Goal: Task Accomplishment & Management: Complete application form

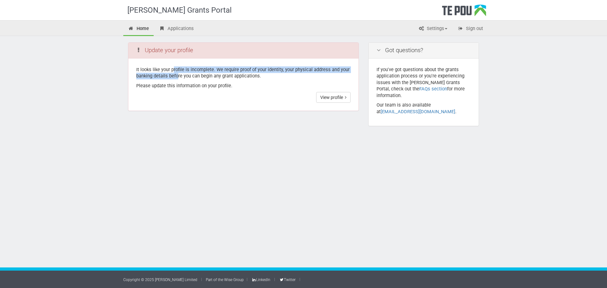
drag, startPoint x: 173, startPoint y: 68, endPoint x: 179, endPoint y: 77, distance: 10.1
click at [179, 77] on p "It looks like your profile is incomplete. We require proof of your identity, yo…" at bounding box center [243, 72] width 214 height 13
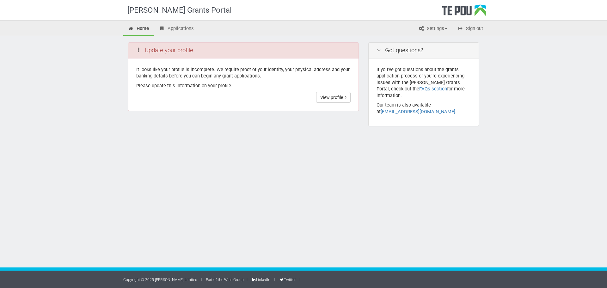
click at [183, 74] on p "It looks like your profile is incomplete. We require proof of your identity, yo…" at bounding box center [243, 72] width 214 height 13
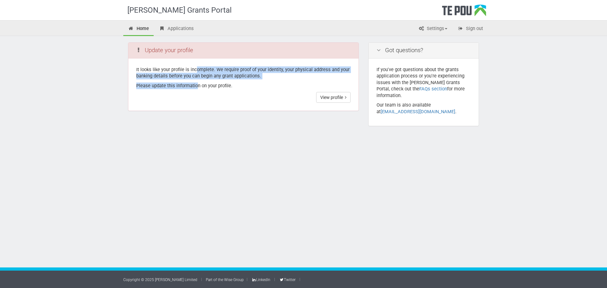
drag, startPoint x: 195, startPoint y: 71, endPoint x: 197, endPoint y: 81, distance: 10.8
click at [197, 81] on div "It looks like your profile is incomplete. We require proof of your identity, yo…" at bounding box center [243, 85] width 230 height 53
click at [213, 73] on p "It looks like your profile is incomplete. We require proof of your identity, yo…" at bounding box center [243, 72] width 214 height 13
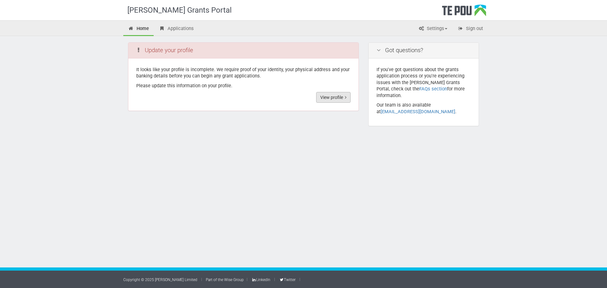
click at [335, 97] on link "View profile" at bounding box center [333, 97] width 34 height 11
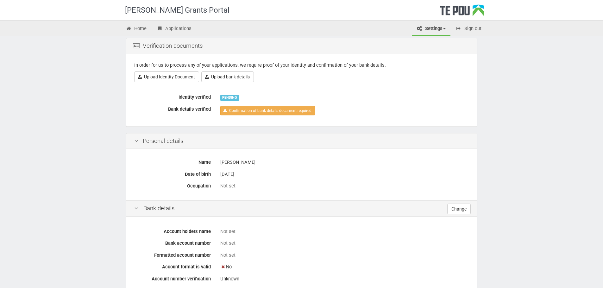
scroll to position [36, 0]
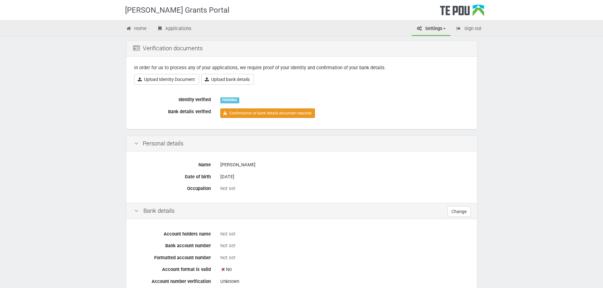
click at [257, 113] on link "Confirmation of bank details document required" at bounding box center [267, 112] width 95 height 9
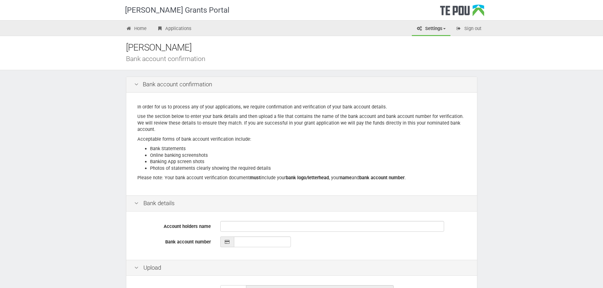
click at [287, 140] on p "Acceptable forms of bank account verification include:" at bounding box center [301, 139] width 328 height 7
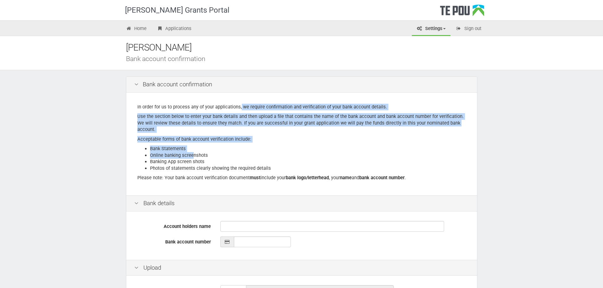
drag, startPoint x: 240, startPoint y: 111, endPoint x: 187, endPoint y: 146, distance: 63.8
click at [193, 152] on div "In order for us to process any of your applications, we require confirmation an…" at bounding box center [301, 144] width 350 height 103
click at [187, 145] on div "In order for us to process any of your applications, we require confirmation an…" at bounding box center [301, 144] width 350 height 103
click at [150, 144] on div "In order for us to process any of your applications, we require confirmation an…" at bounding box center [301, 144] width 350 height 103
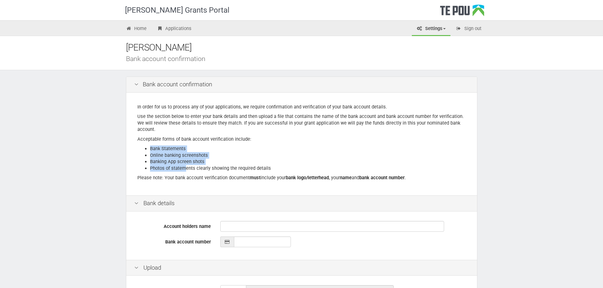
drag, startPoint x: 150, startPoint y: 151, endPoint x: 185, endPoint y: 171, distance: 40.2
click at [185, 171] on ul "Bank Statements Online banking screenshots Banking App screen shots Photos of s…" at bounding box center [301, 159] width 328 height 26
click at [187, 167] on li "Photos of statements clearly showing the required details" at bounding box center [308, 168] width 316 height 7
click at [164, 157] on li "Online banking screenshots" at bounding box center [308, 155] width 316 height 7
drag, startPoint x: 176, startPoint y: 139, endPoint x: 205, endPoint y: 146, distance: 29.7
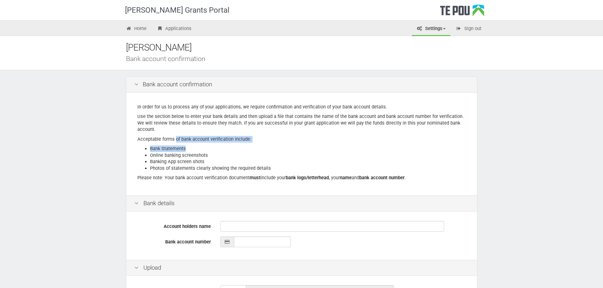
click at [206, 145] on div "In order for us to process any of your applications, we require confirmation an…" at bounding box center [301, 144] width 350 height 103
click at [170, 161] on li "Banking App screen shots" at bounding box center [308, 161] width 316 height 7
drag, startPoint x: 156, startPoint y: 162, endPoint x: 191, endPoint y: 170, distance: 36.0
click at [191, 170] on ul "Bank Statements Online banking screenshots Banking App screen shots Photos of s…" at bounding box center [301, 159] width 328 height 26
click at [192, 169] on li "Photos of statements clearly showing the required details" at bounding box center [308, 168] width 316 height 7
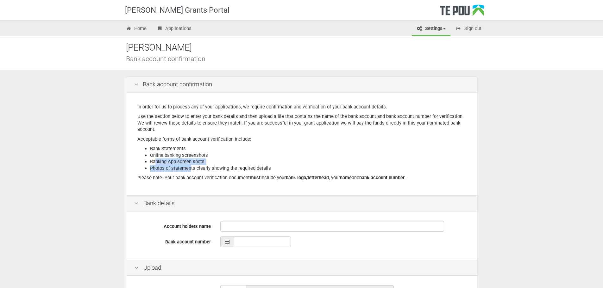
click at [205, 163] on li "Banking App screen shots" at bounding box center [308, 161] width 316 height 7
click at [235, 162] on li "Banking App screen shots" at bounding box center [308, 161] width 316 height 7
click at [241, 170] on li "Photos of statements clearly showing the required details" at bounding box center [308, 168] width 316 height 7
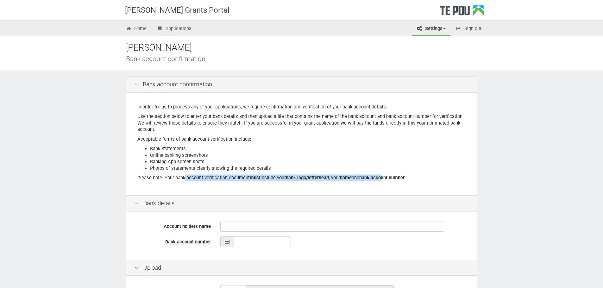
drag, startPoint x: 184, startPoint y: 174, endPoint x: 386, endPoint y: 181, distance: 201.9
click at [386, 181] on div "In order for us to process any of your applications, we require confirmation an…" at bounding box center [301, 144] width 350 height 103
click at [386, 178] on b "bank account number" at bounding box center [381, 178] width 45 height 6
click at [396, 176] on b "bank account number" at bounding box center [381, 178] width 45 height 6
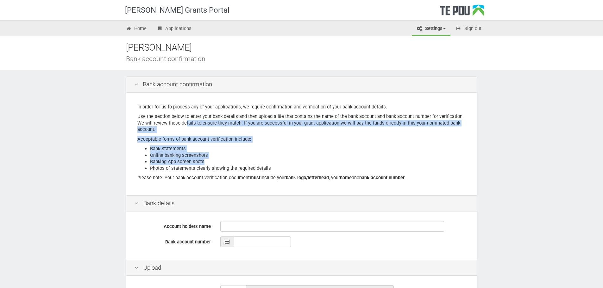
drag, startPoint x: 184, startPoint y: 122, endPoint x: 205, endPoint y: 164, distance: 46.4
click at [205, 164] on div "In order for us to process any of your applications, we require confirmation an…" at bounding box center [301, 144] width 350 height 103
click at [205, 164] on li "Banking App screen shots" at bounding box center [308, 161] width 316 height 7
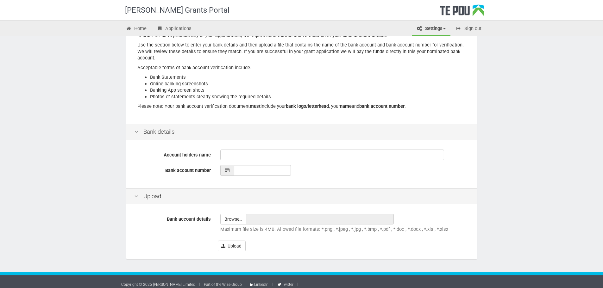
scroll to position [76, 0]
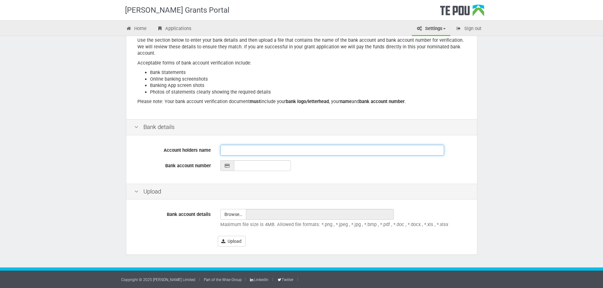
click at [249, 150] on input "Account holders name" at bounding box center [332, 150] width 224 height 11
type input "[PERSON_NAME]"
type input "__-____-_______-___"
click at [253, 164] on input "__-____-_______-___" at bounding box center [262, 165] width 57 height 11
click at [225, 162] on div at bounding box center [227, 165] width 14 height 11
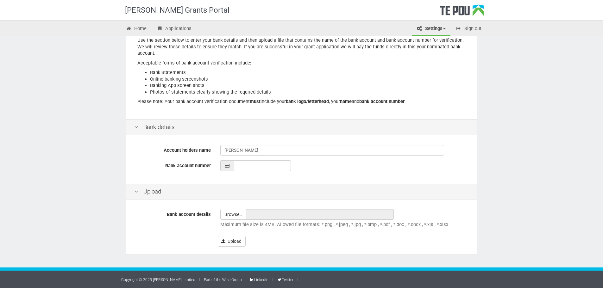
click at [226, 164] on div at bounding box center [227, 165] width 14 height 11
click at [327, 141] on div "Account holders name Michelle Lei Bank account number" at bounding box center [301, 160] width 350 height 47
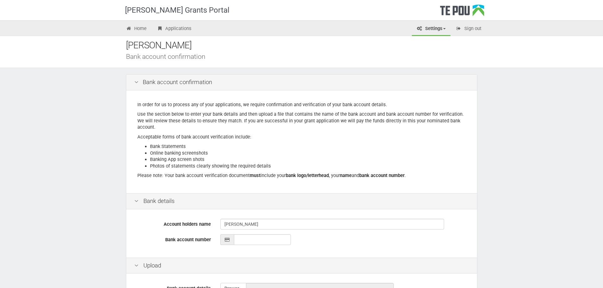
scroll to position [0, 0]
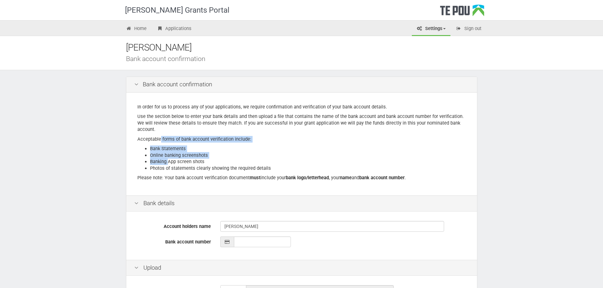
drag, startPoint x: 162, startPoint y: 151, endPoint x: 169, endPoint y: 164, distance: 14.4
click at [169, 164] on div "In order for us to process any of your applications, we require confirmation an…" at bounding box center [301, 144] width 350 height 103
click at [170, 164] on li "Banking App screen shots" at bounding box center [308, 161] width 316 height 7
click at [178, 31] on link "Applications" at bounding box center [174, 29] width 44 height 14
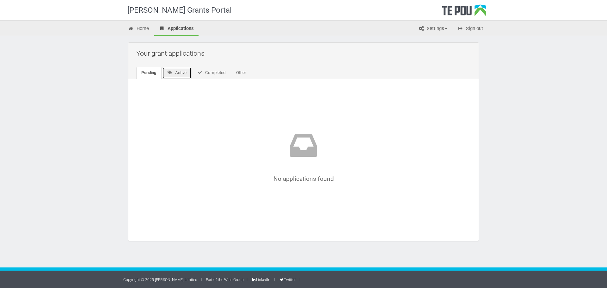
click at [179, 73] on link "Active" at bounding box center [176, 73] width 29 height 12
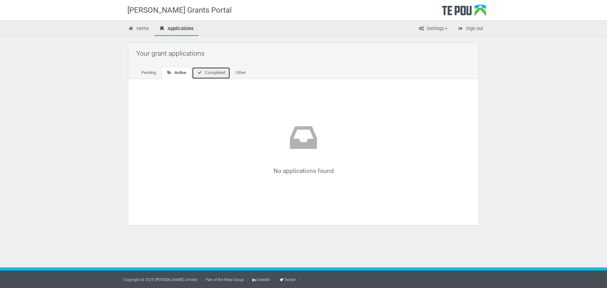
click at [219, 77] on link "Completed" at bounding box center [211, 73] width 38 height 12
click at [245, 77] on link "Other" at bounding box center [240, 73] width 20 height 12
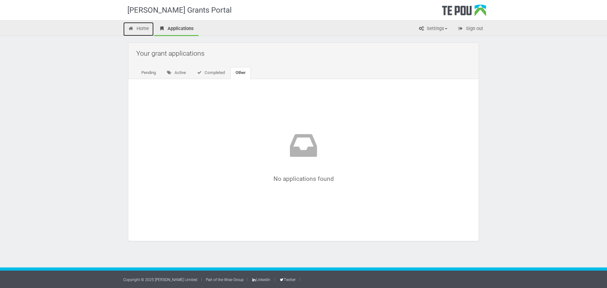
click at [150, 33] on link "Home" at bounding box center [138, 29] width 30 height 14
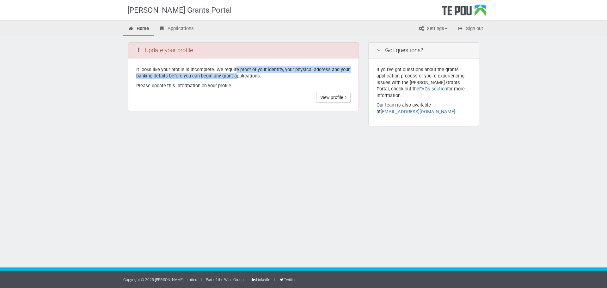
drag, startPoint x: 234, startPoint y: 70, endPoint x: 237, endPoint y: 75, distance: 6.1
click at [237, 75] on p "It looks like your profile is incomplete. We require proof of your identity, yo…" at bounding box center [243, 72] width 214 height 13
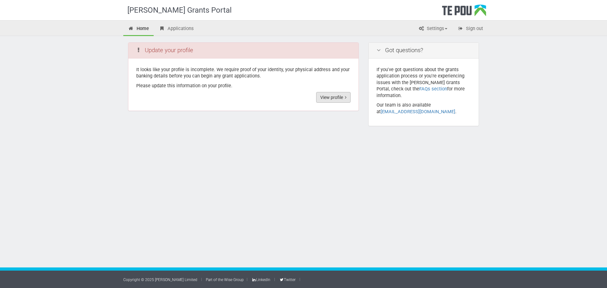
click at [338, 96] on link "View profile" at bounding box center [333, 97] width 34 height 11
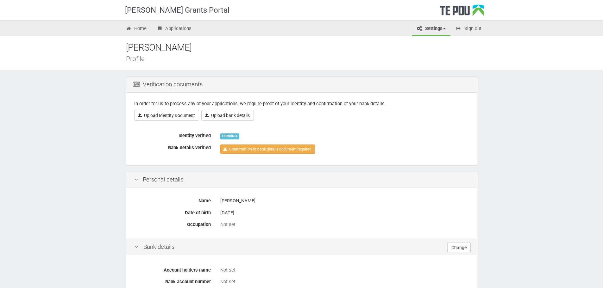
click at [237, 137] on div "PENDING" at bounding box center [229, 136] width 19 height 6
click at [232, 136] on div "PENDING" at bounding box center [229, 136] width 19 height 6
click at [174, 115] on link "Upload Identity Document" at bounding box center [166, 115] width 65 height 11
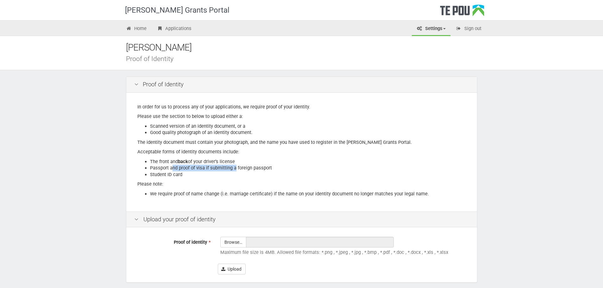
drag, startPoint x: 172, startPoint y: 167, endPoint x: 236, endPoint y: 169, distance: 64.3
click at [236, 169] on li "Passport and proof of visa if submitting a foreign passport" at bounding box center [308, 168] width 316 height 7
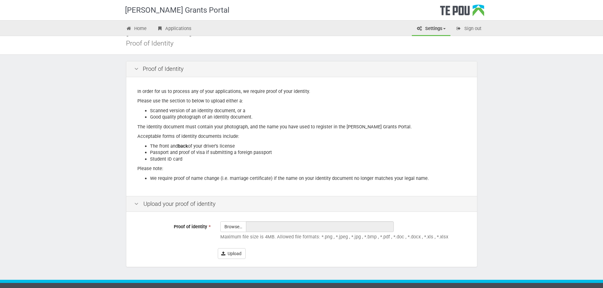
scroll to position [28, 0]
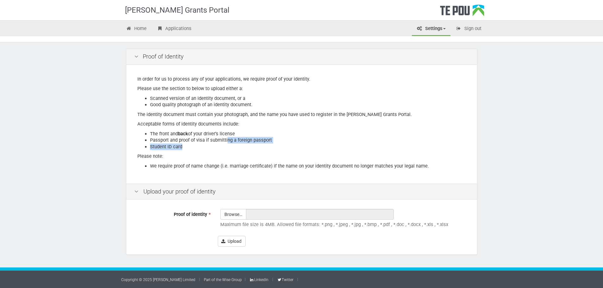
drag, startPoint x: 226, startPoint y: 138, endPoint x: 226, endPoint y: 145, distance: 7.0
click at [226, 145] on ul "The front and back of your driver’s license Passport and proof of visa if submi…" at bounding box center [301, 141] width 328 height 20
click at [226, 146] on li "Student ID card" at bounding box center [308, 147] width 316 height 7
click at [380, 120] on div "In order for us to process any of your applications, we require proof of your i…" at bounding box center [301, 124] width 350 height 119
click at [230, 214] on input "Proof of identity *" at bounding box center [232, 231] width 25 height 45
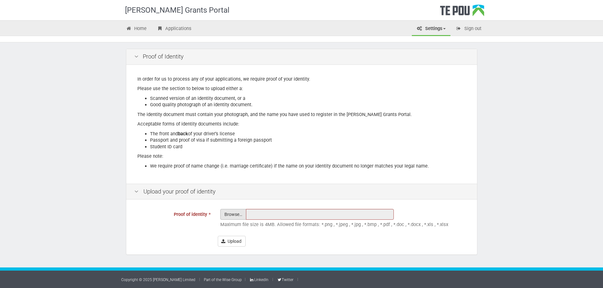
type input "C:\fakepath\drivers license.jpg"
type input "drivers license.jpg"
click at [288, 190] on div "Upload your proof of identity" at bounding box center [301, 192] width 350 height 16
click at [321, 129] on div "In order for us to process any of your applications, we require proof of your i…" at bounding box center [301, 124] width 350 height 119
click at [296, 149] on li "Student ID card" at bounding box center [308, 147] width 316 height 7
